Goal: Manage account settings

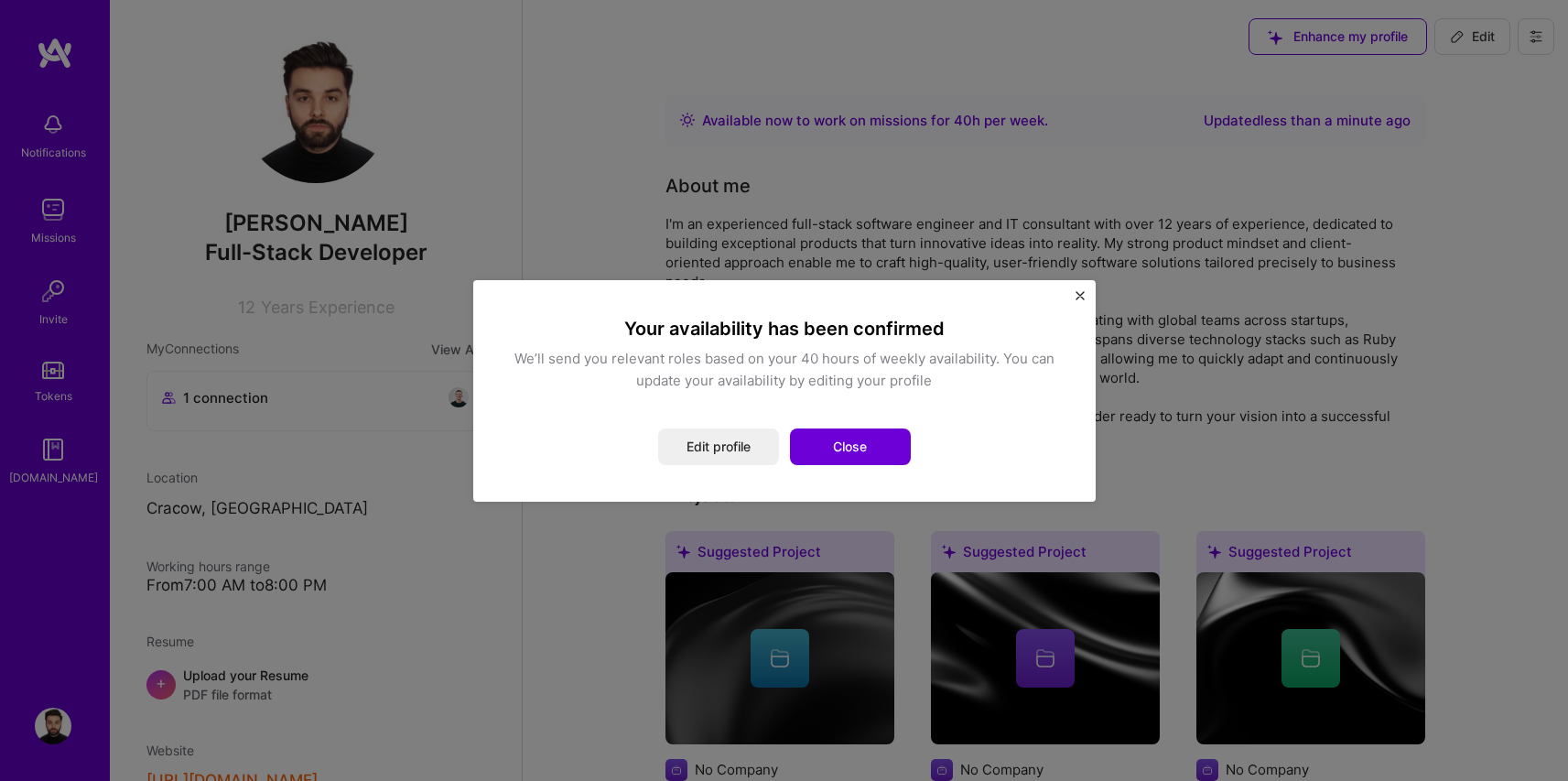
click at [722, 373] on div "We’ll send you relevant roles based on your 40 hours of weekly availability. Yo…" at bounding box center [784, 369] width 549 height 43
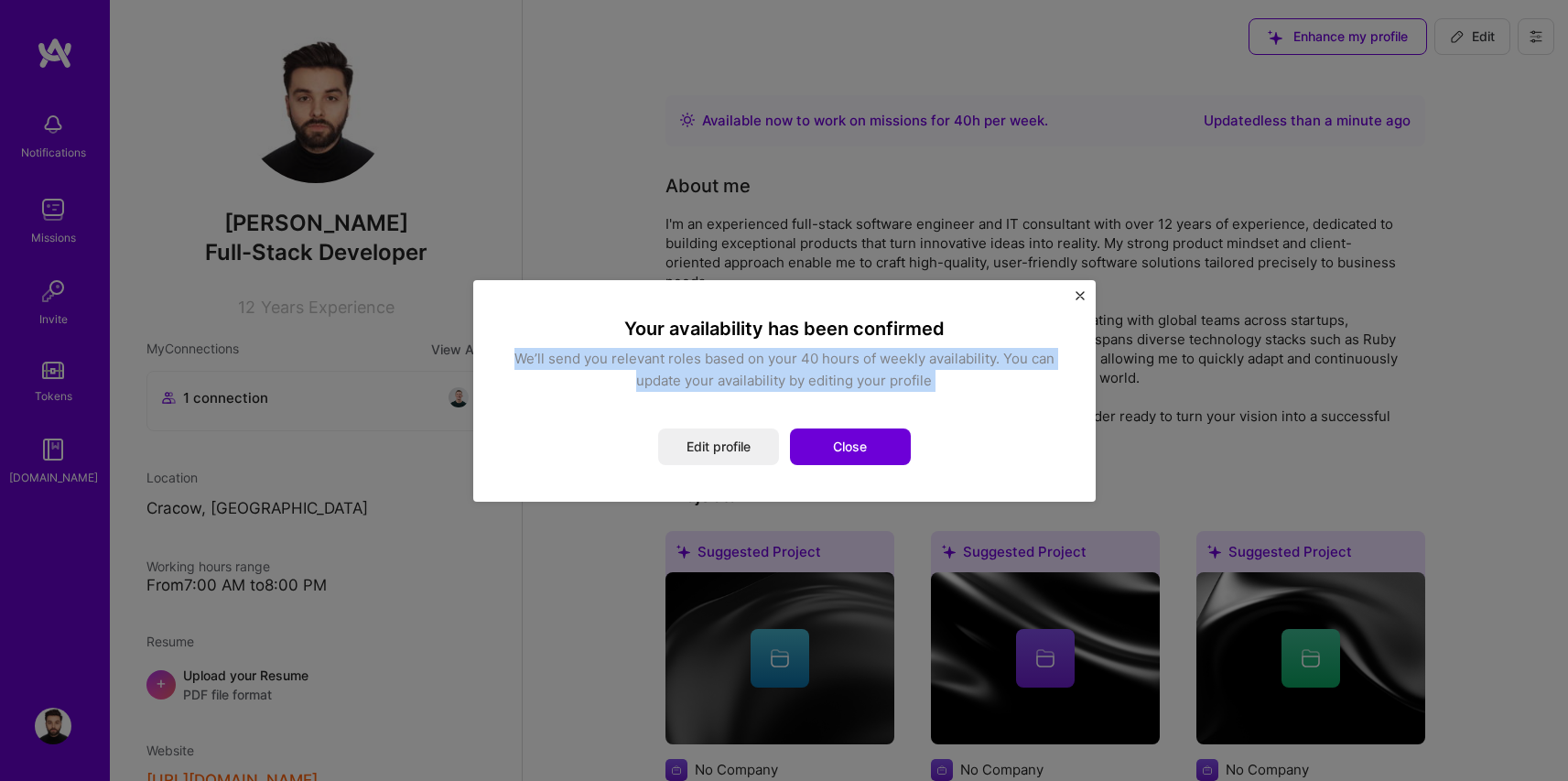
click at [722, 373] on div "We’ll send you relevant roles based on your 40 hours of weekly availability. Yo…" at bounding box center [784, 369] width 549 height 43
click at [849, 387] on div "We’ll send you relevant roles based on your 40 hours of weekly availability. Yo…" at bounding box center [784, 369] width 549 height 43
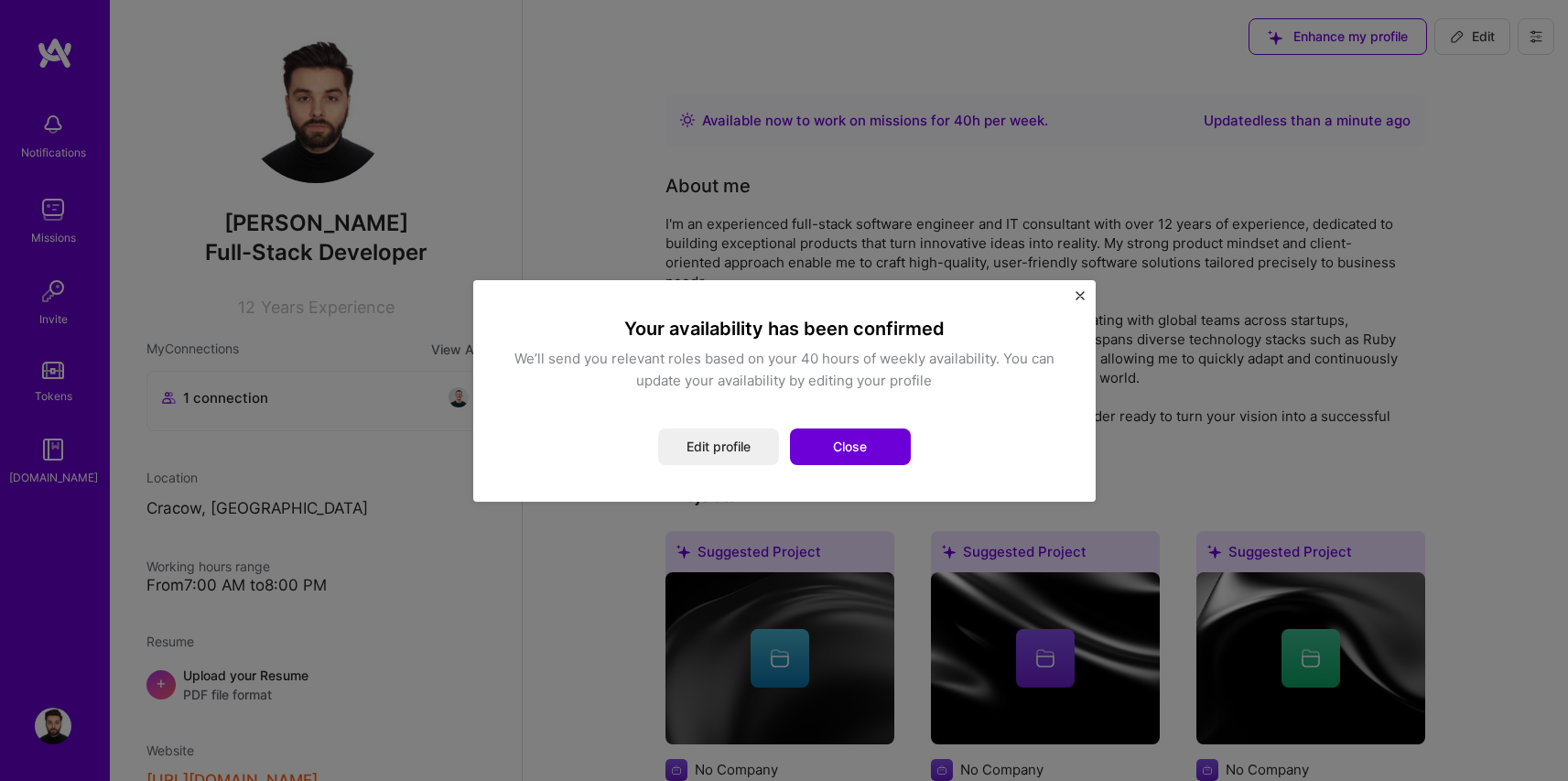
click at [835, 379] on div "We’ll send you relevant roles based on your 40 hours of weekly availability. Yo…" at bounding box center [784, 369] width 549 height 43
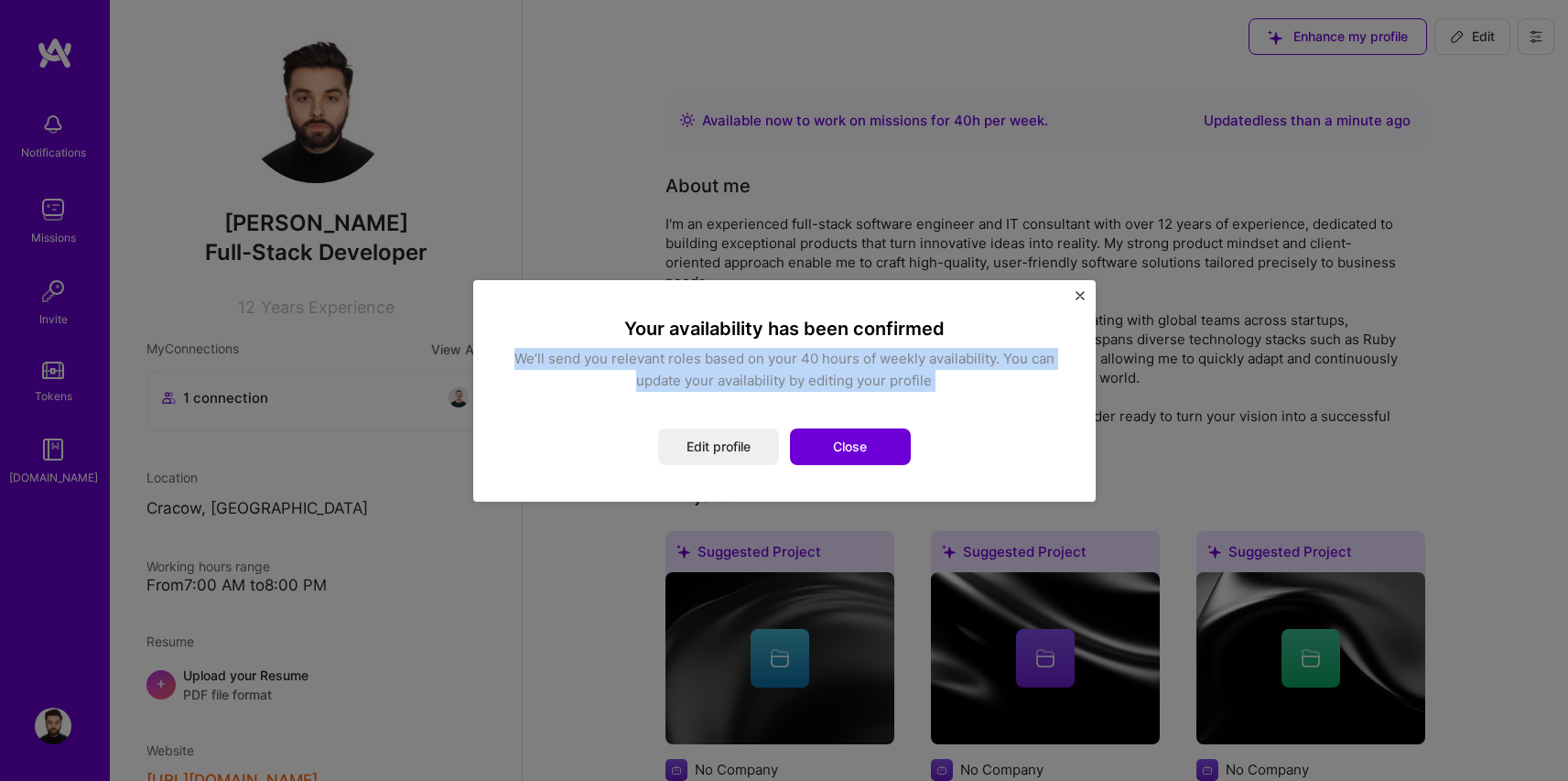
click at [835, 379] on div "We’ll send you relevant roles based on your 40 hours of weekly availability. Yo…" at bounding box center [784, 369] width 549 height 43
click at [864, 368] on div "We’ll send you relevant roles based on your 40 hours of weekly availability. Yo…" at bounding box center [784, 369] width 549 height 43
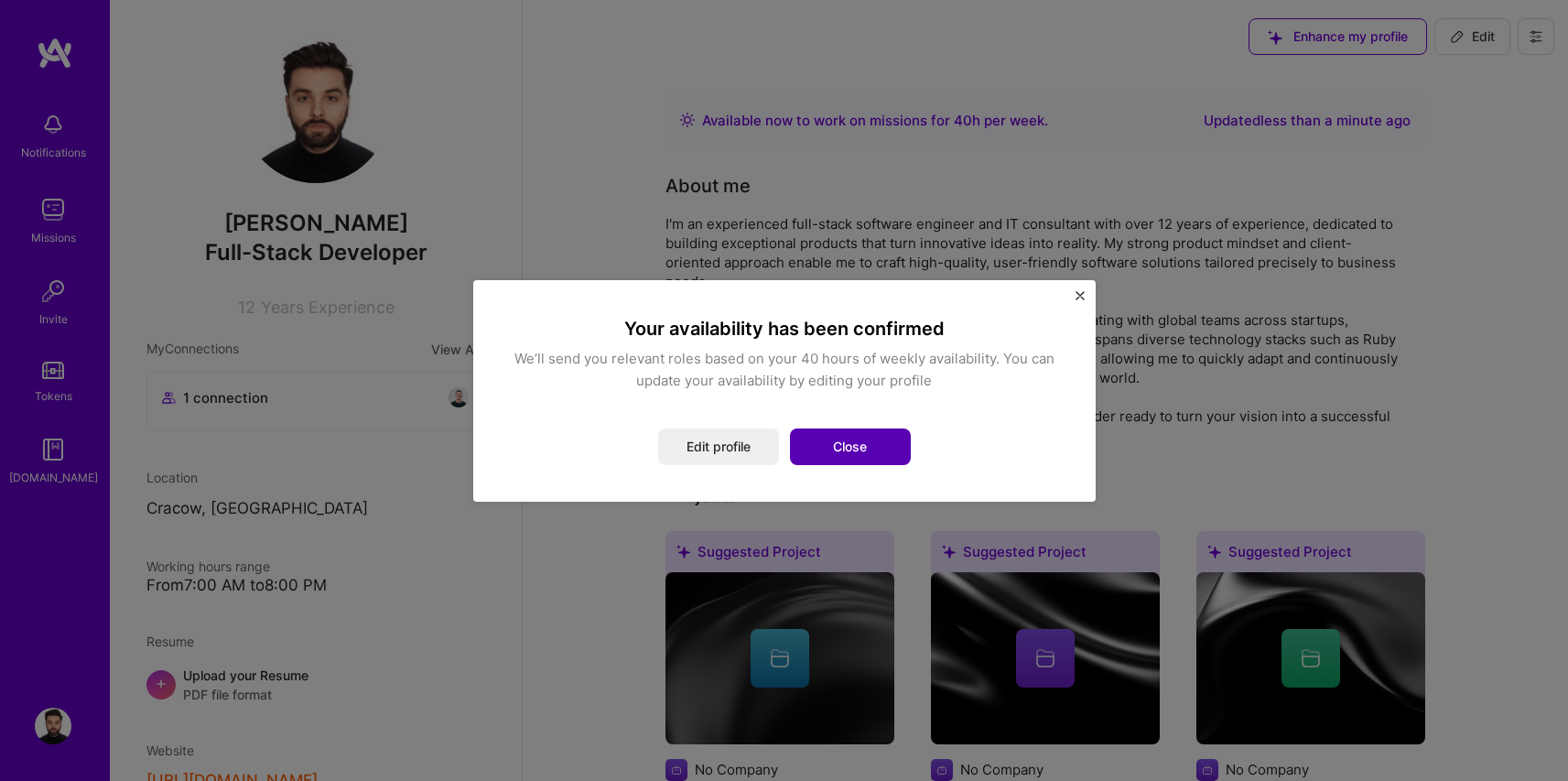
click at [829, 446] on button "Close" at bounding box center [850, 447] width 121 height 37
